Goal: Find contact information: Find contact information

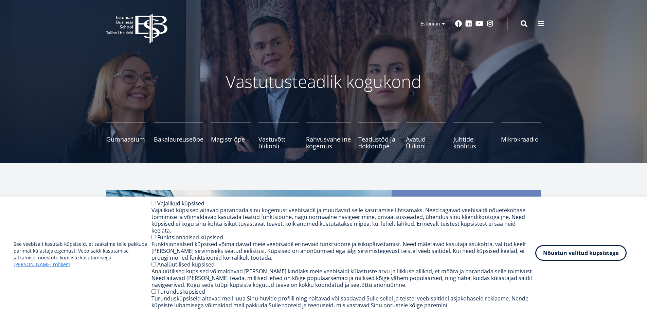
click at [583, 255] on button "Nõustun valitud küpsistega" at bounding box center [581, 253] width 91 height 16
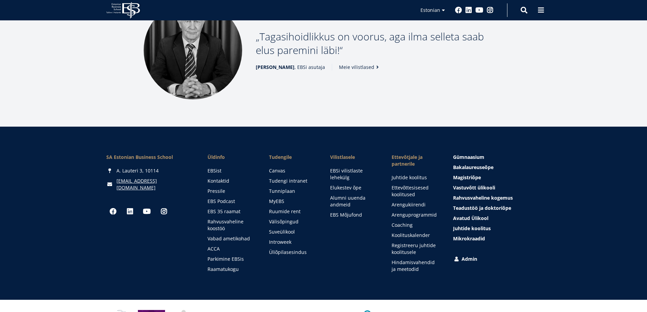
scroll to position [921, 0]
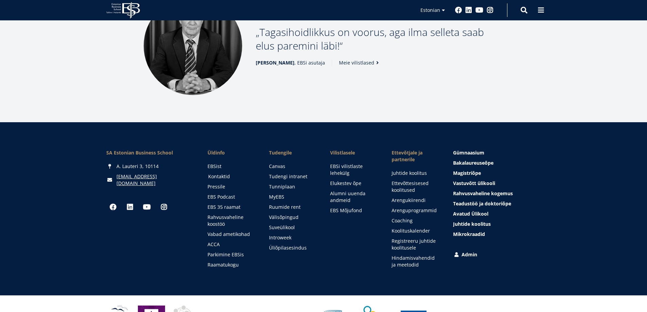
click at [216, 173] on link "Kontaktid" at bounding box center [232, 176] width 48 height 7
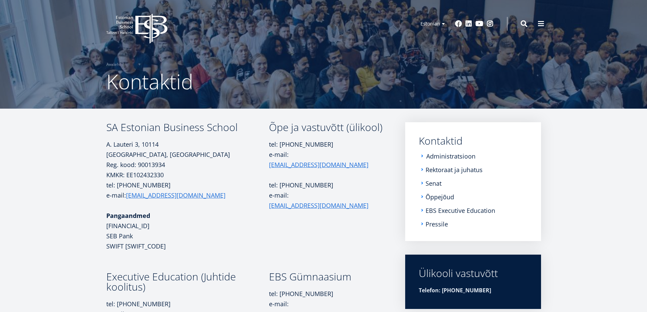
click at [447, 157] on link "Administratsioon" at bounding box center [451, 156] width 49 height 7
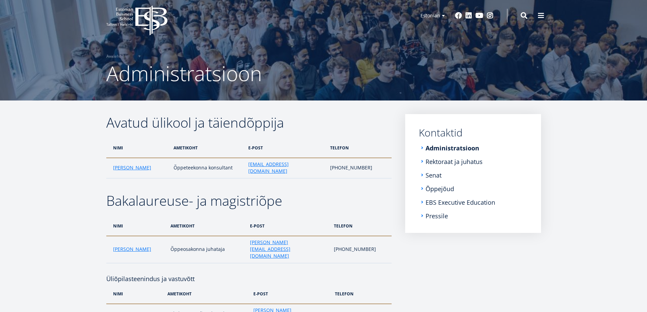
scroll to position [5, 0]
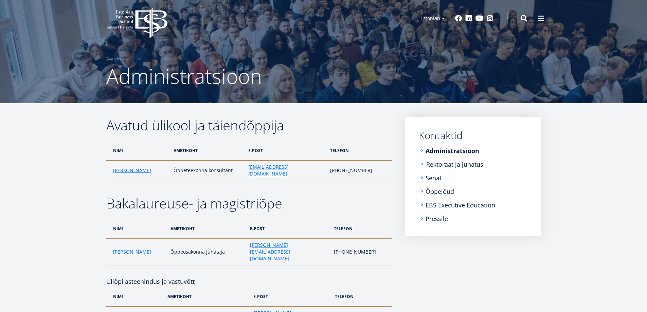
click at [436, 165] on link "Rektoraat ja juhatus" at bounding box center [455, 164] width 57 height 7
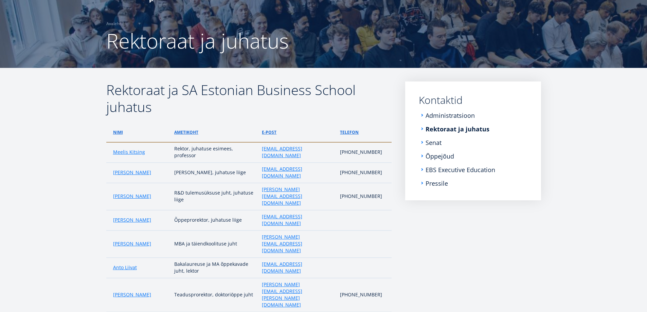
scroll to position [57, 0]
